Goal: Book appointment/travel/reservation

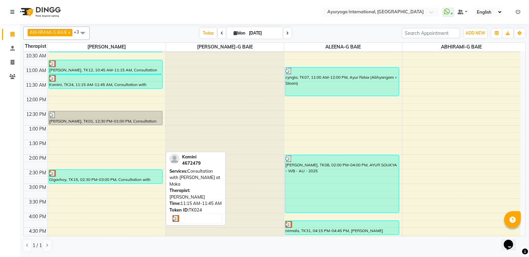
scroll to position [166, 0]
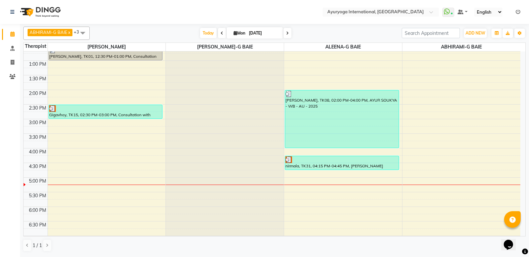
click at [288, 33] on icon at bounding box center [287, 33] width 3 height 4
type input "02-09-2025"
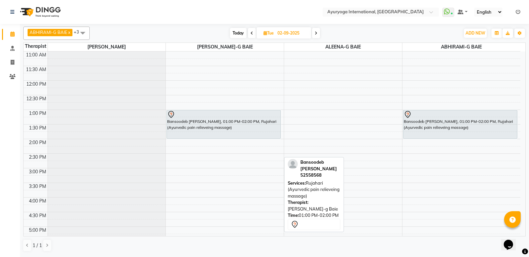
scroll to position [133, 0]
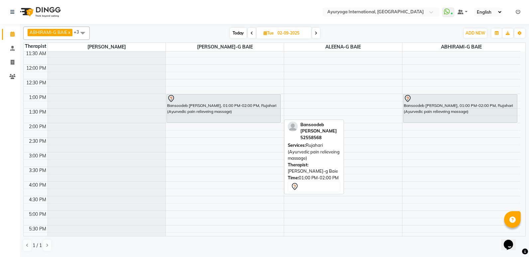
click at [243, 112] on div "Bansoodeb [PERSON_NAME], 01:00 PM-02:00 PM, Rujahari (Ayurvedic pain relieveing…" at bounding box center [224, 108] width 114 height 28
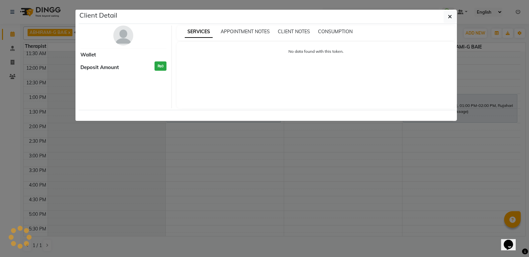
select select "7"
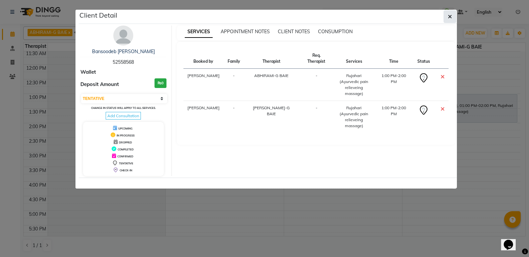
click at [451, 18] on icon "button" at bounding box center [450, 16] width 4 height 5
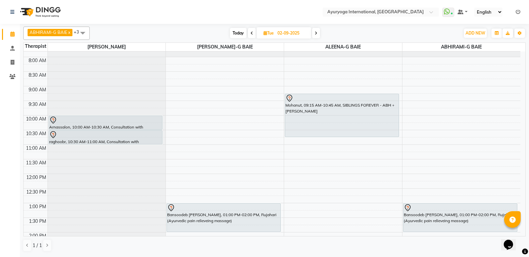
scroll to position [0, 0]
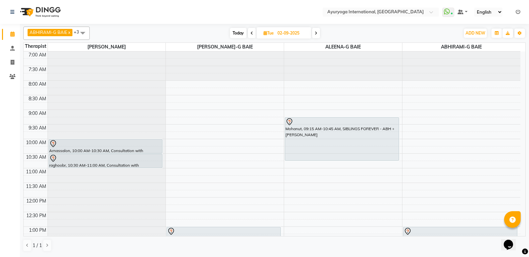
click at [316, 34] on icon at bounding box center [316, 33] width 3 height 4
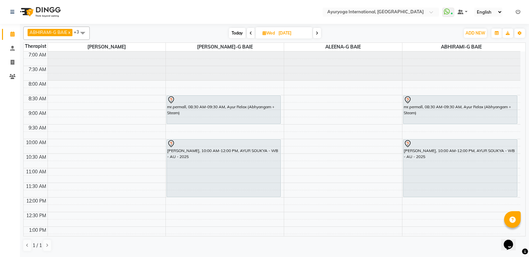
click at [236, 33] on span "Today" at bounding box center [237, 33] width 17 height 10
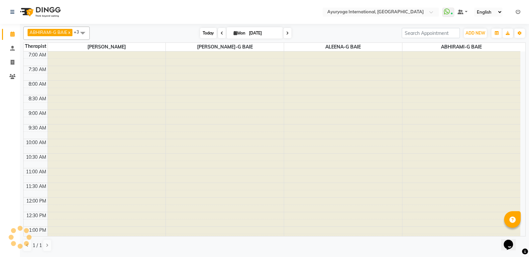
scroll to position [224, 0]
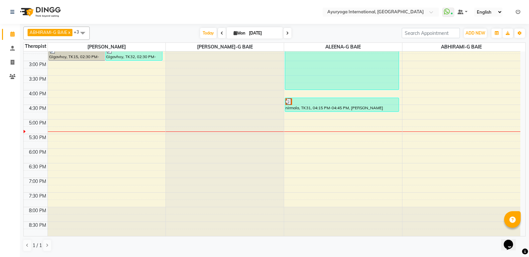
click at [287, 33] on icon at bounding box center [287, 33] width 3 height 4
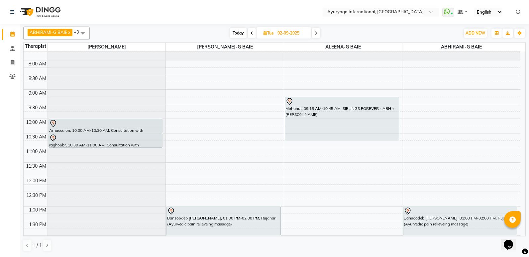
scroll to position [0, 0]
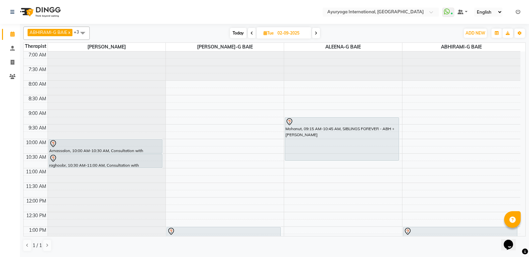
click at [239, 34] on span "Today" at bounding box center [238, 33] width 17 height 10
type input "[DATE]"
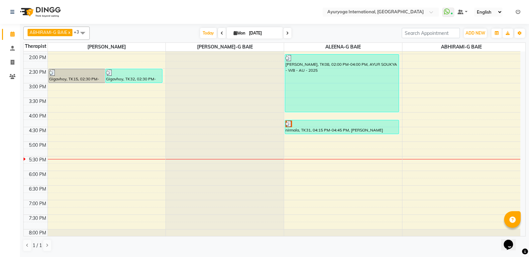
scroll to position [191, 0]
